Goal: Information Seeking & Learning: Obtain resource

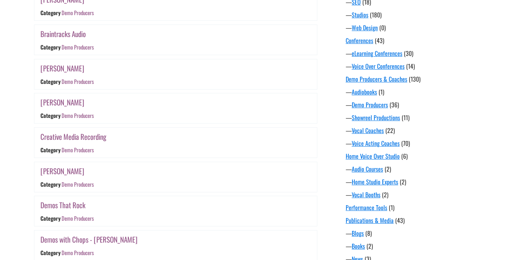
scroll to position [396, 0]
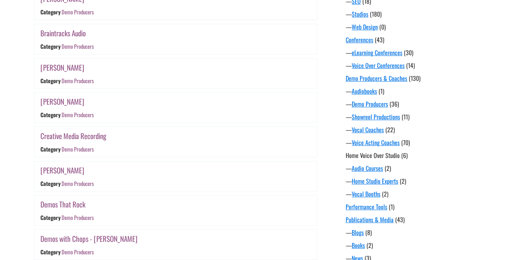
click at [367, 158] on link "Home Voice Over Studio" at bounding box center [373, 155] width 54 height 9
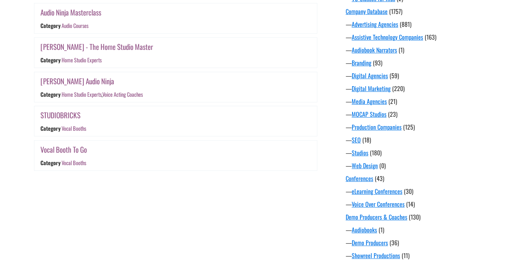
scroll to position [260, 0]
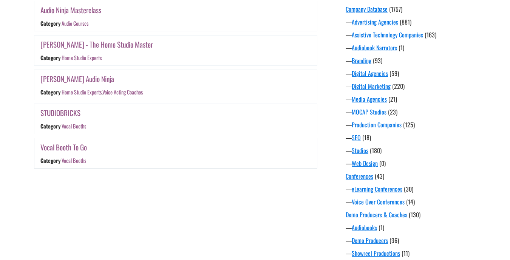
click at [68, 159] on link "Vocal Booths" at bounding box center [74, 160] width 25 height 8
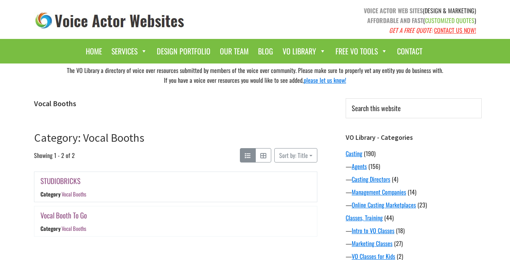
click at [64, 182] on link "STUDIOBRICKS" at bounding box center [60, 180] width 40 height 11
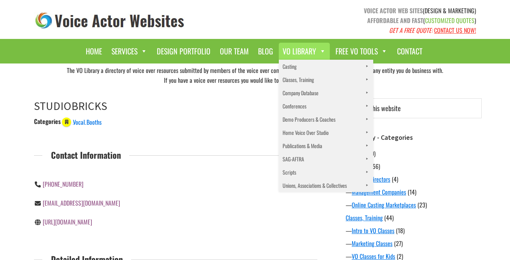
click at [319, 50] on span at bounding box center [321, 50] width 10 height 11
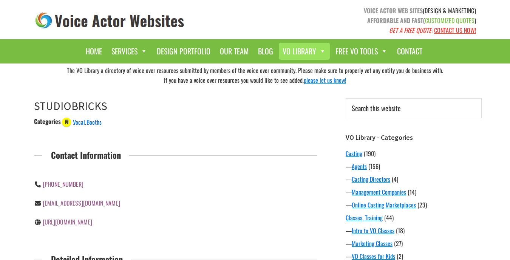
click at [319, 50] on span at bounding box center [321, 50] width 10 height 11
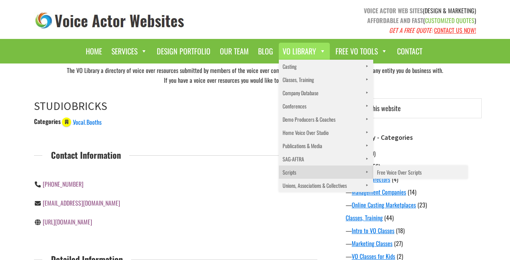
click at [287, 173] on link "Scripts" at bounding box center [326, 171] width 94 height 13
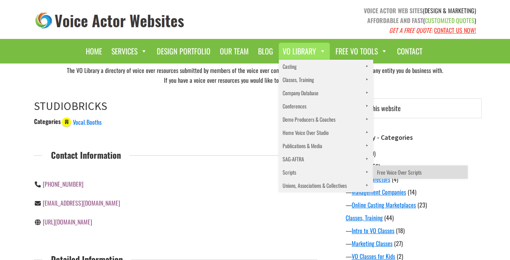
click at [414, 173] on link "Free Voice Over Scripts" at bounding box center [420, 171] width 94 height 13
